Goal: Transaction & Acquisition: Purchase product/service

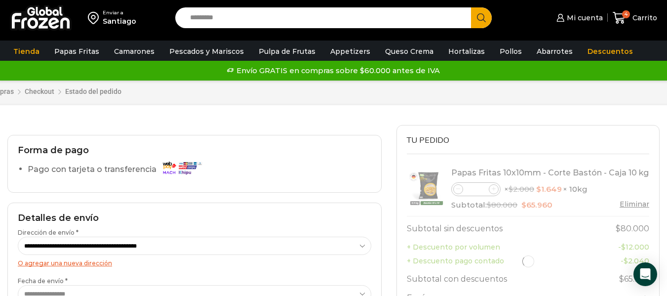
drag, startPoint x: 673, startPoint y: 64, endPoint x: 672, endPoint y: 21, distance: 43.0
click at [496, 189] on div at bounding box center [528, 261] width 242 height 199
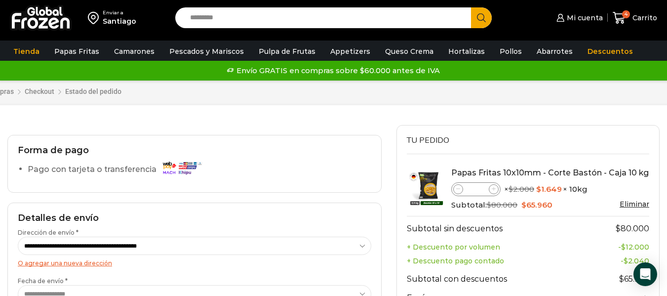
click at [496, 189] on icon at bounding box center [494, 189] width 4 height 4
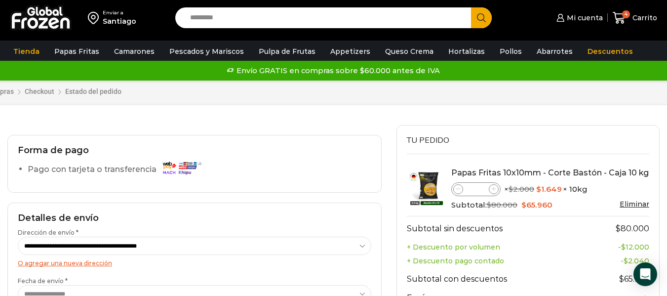
click at [496, 189] on icon at bounding box center [494, 189] width 4 height 4
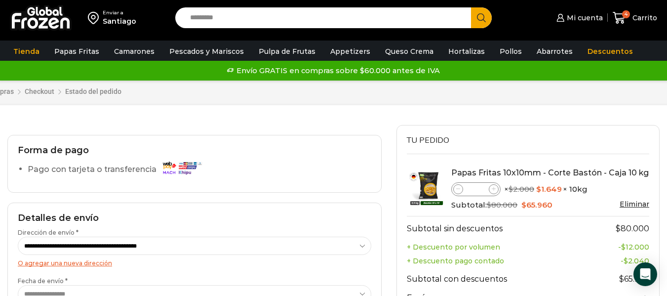
click at [496, 189] on icon at bounding box center [494, 189] width 4 height 4
type input "**"
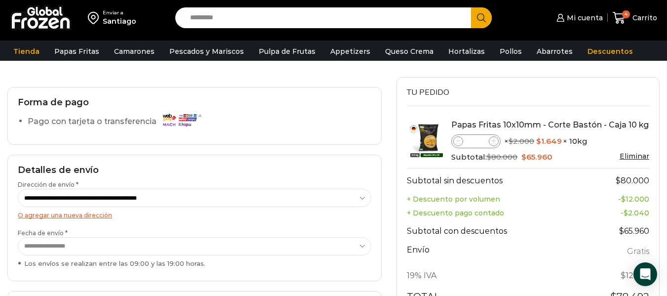
scroll to position [54, 0]
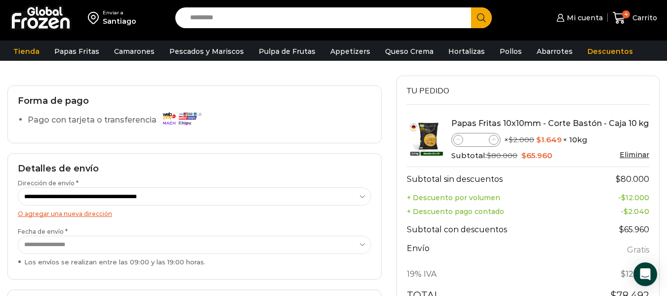
click at [292, 244] on select "**********" at bounding box center [194, 244] width 353 height 18
click at [664, 139] on div "Tu pedido Product Papas Fritas 10x10mm - Corte Bastón - Caja 10 kg Papas Fritas…" at bounding box center [528, 256] width 278 height 361
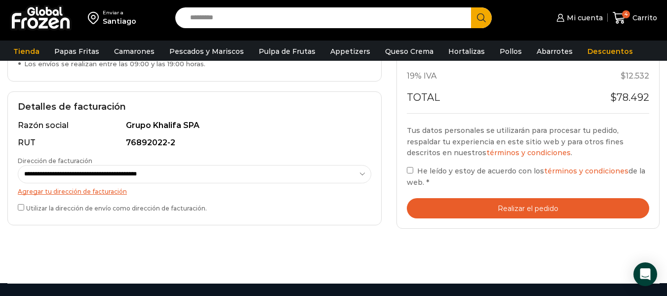
scroll to position [254, 0]
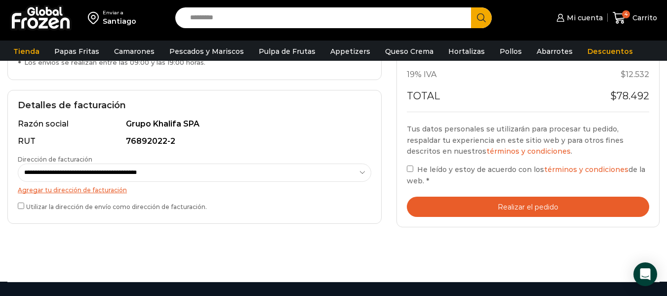
click at [519, 204] on button "Realizar el pedido" at bounding box center [528, 206] width 242 height 20
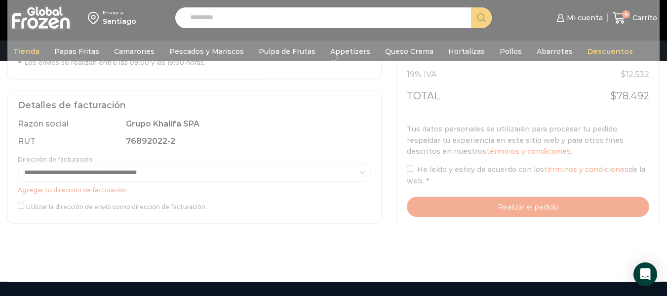
click at [648, 179] on div at bounding box center [333, 56] width 652 height 361
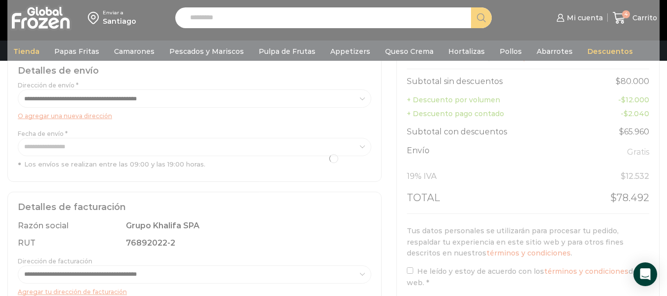
scroll to position [114, 0]
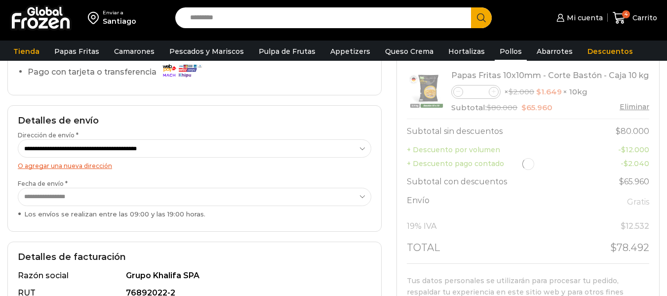
scroll to position [107, 0]
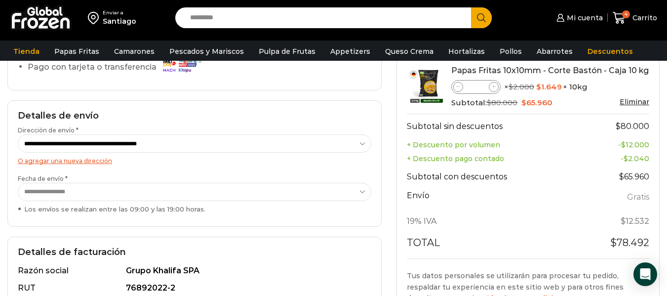
click at [492, 88] on icon at bounding box center [494, 86] width 4 height 4
type input "*"
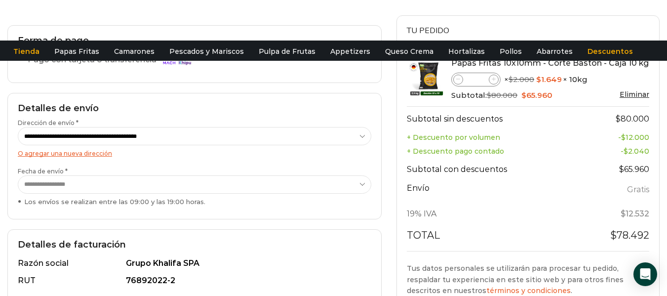
scroll to position [0, 0]
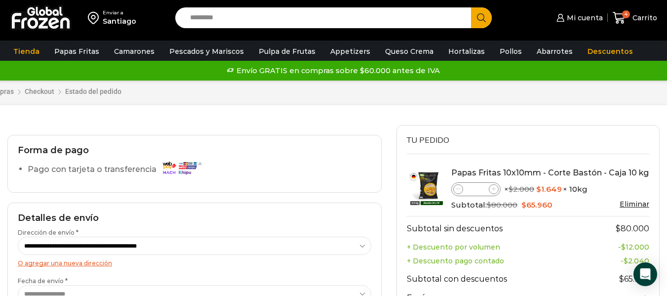
click at [56, 13] on img at bounding box center [41, 18] width 62 height 26
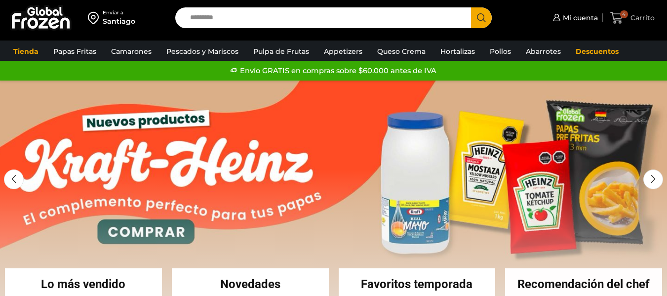
click at [621, 24] on icon at bounding box center [616, 17] width 13 height 13
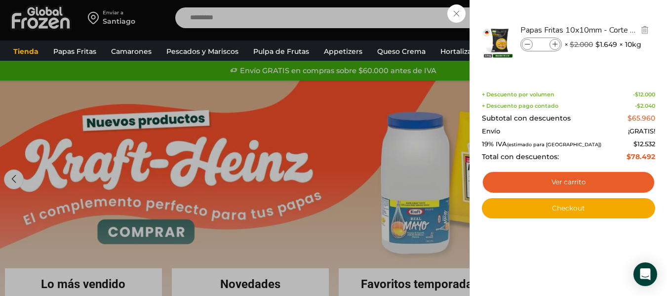
click at [559, 47] on span at bounding box center [554, 44] width 11 height 11
type input "*"
click at [559, 47] on span at bounding box center [554, 44] width 11 height 11
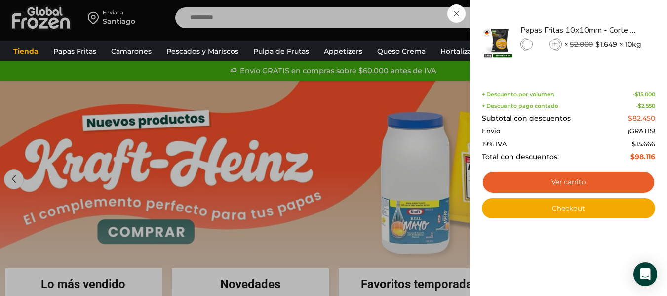
click at [559, 47] on span at bounding box center [554, 44] width 11 height 11
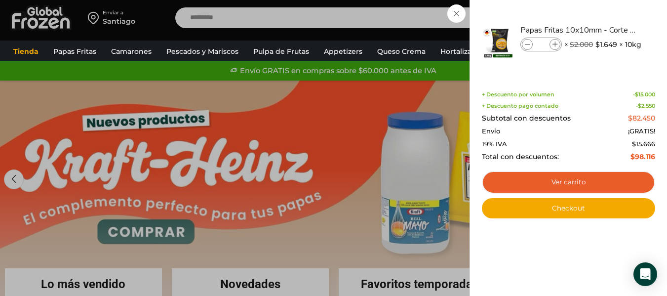
click at [559, 47] on span at bounding box center [554, 44] width 11 height 11
type input "**"
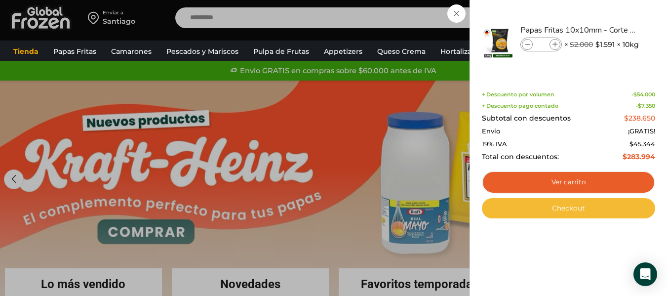
click at [588, 202] on link "Checkout" at bounding box center [568, 208] width 173 height 21
click at [565, 206] on link "Checkout" at bounding box center [568, 208] width 173 height 21
click at [560, 211] on link "Checkout" at bounding box center [568, 208] width 173 height 21
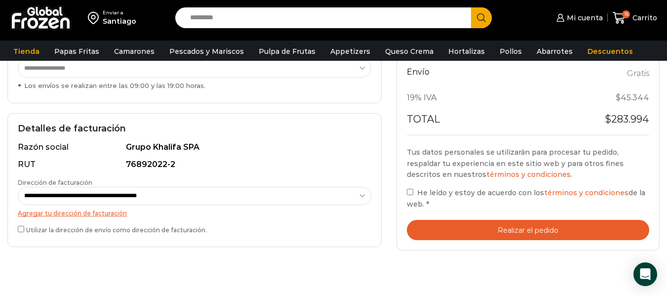
scroll to position [235, 0]
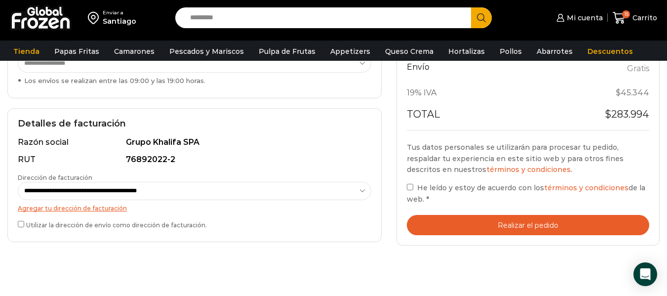
click at [538, 225] on button "Realizar el pedido" at bounding box center [528, 225] width 242 height 20
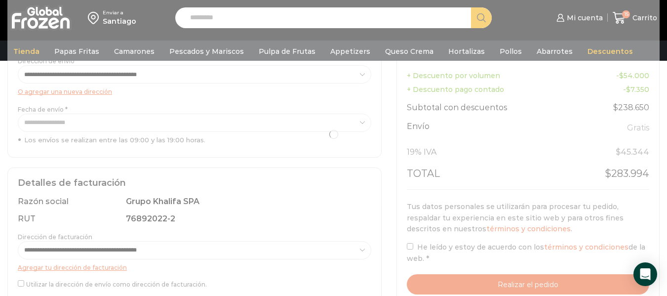
scroll to position [101, 0]
